Goal: Transaction & Acquisition: Book appointment/travel/reservation

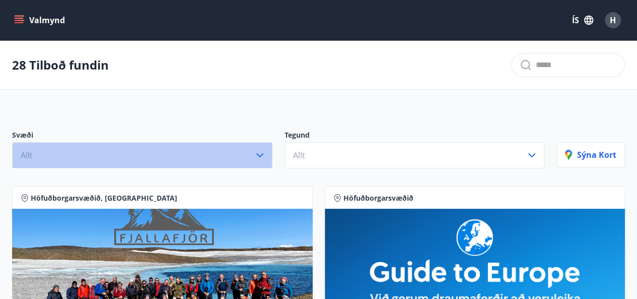
click at [261, 154] on icon "button" at bounding box center [260, 155] width 12 height 12
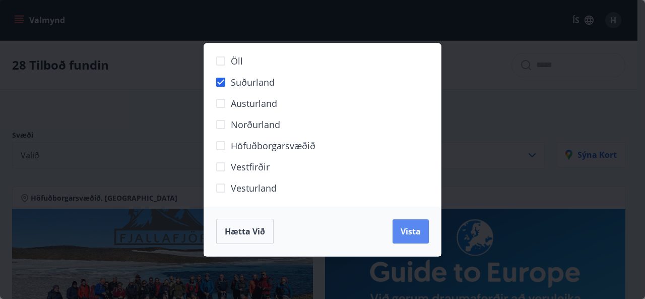
click at [407, 227] on span "Vista" at bounding box center [411, 231] width 20 height 11
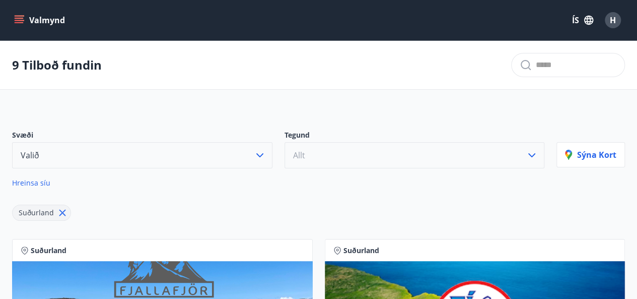
click at [530, 156] on icon "button" at bounding box center [532, 155] width 12 height 12
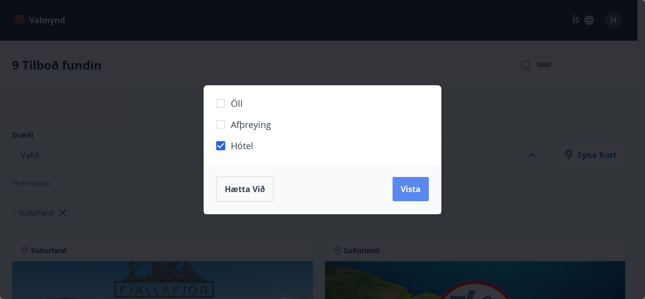
click at [420, 192] on button "Vista" at bounding box center [410, 189] width 36 height 24
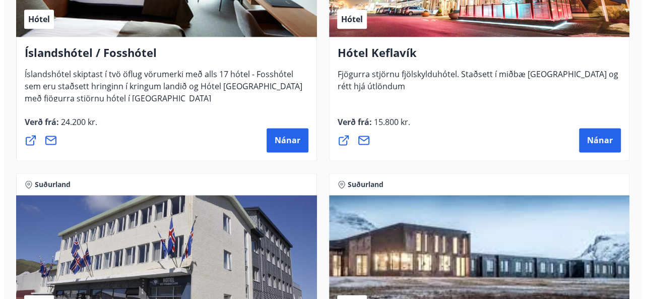
scroll to position [635, 0]
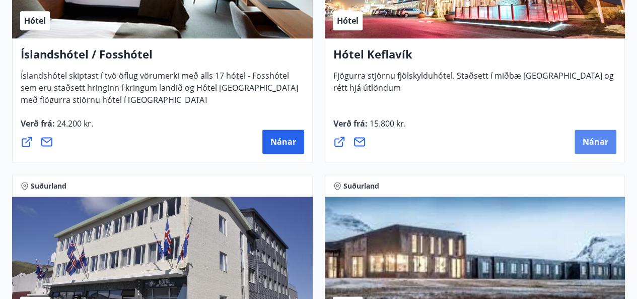
click at [591, 138] on span "Nánar" at bounding box center [596, 141] width 26 height 11
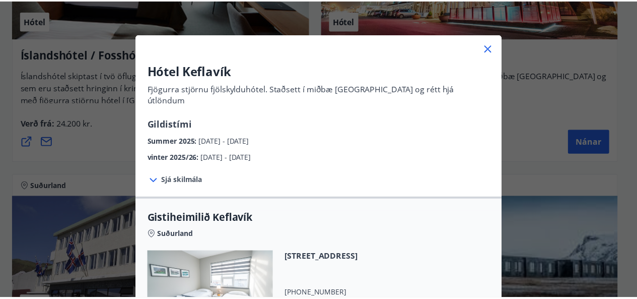
scroll to position [26, 0]
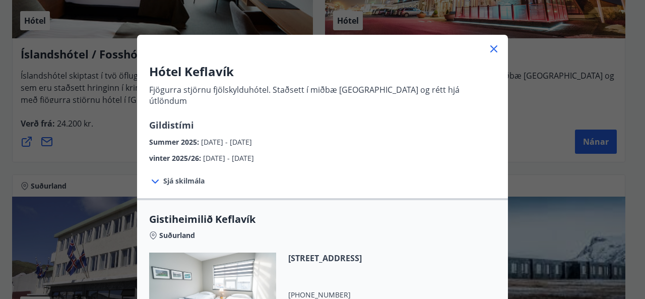
click at [152, 179] on icon at bounding box center [155, 181] width 7 height 4
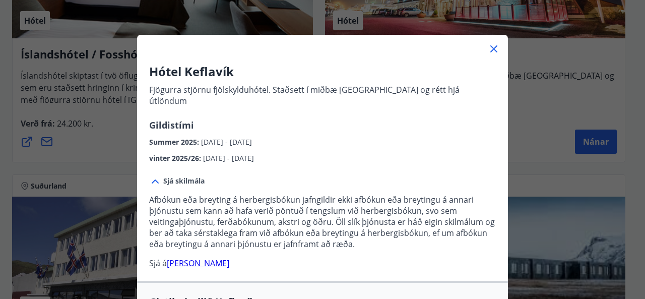
click at [217, 257] on link "[PERSON_NAME]" at bounding box center [198, 262] width 62 height 11
click at [490, 48] on icon at bounding box center [493, 48] width 7 height 7
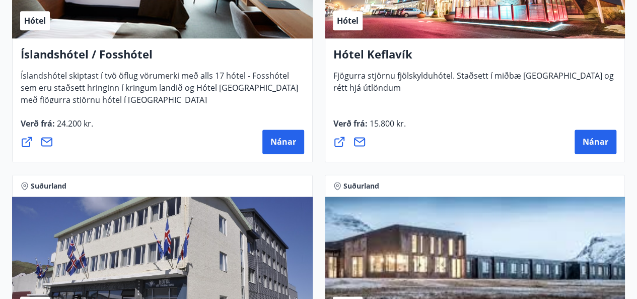
click at [362, 141] on icon at bounding box center [360, 142] width 12 height 12
click at [362, 143] on icon at bounding box center [360, 142] width 12 height 12
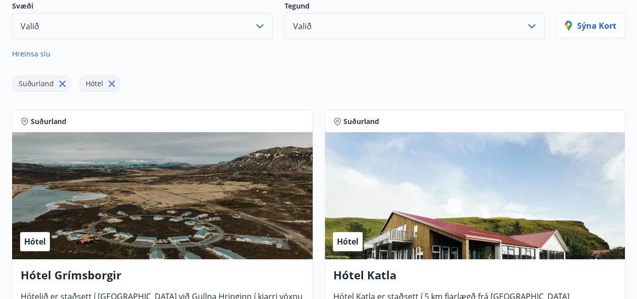
scroll to position [91, 0]
